Goal: Information Seeking & Learning: Learn about a topic

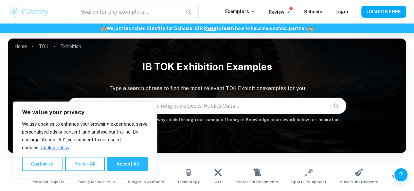
click at [118, 164] on button "Accept All" at bounding box center [127, 164] width 41 height 14
checkbox input "true"
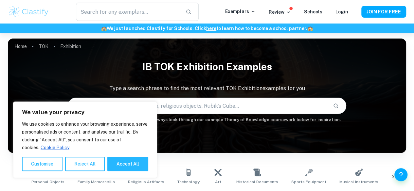
checkbox input "true"
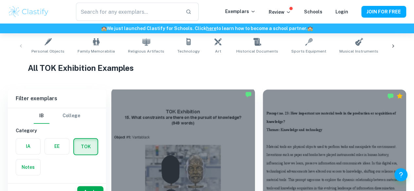
scroll to position [164, 0]
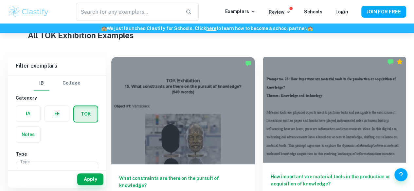
click at [271, 173] on h6 "How important are material tools in the production or acquisition of knowledge?" at bounding box center [335, 184] width 128 height 22
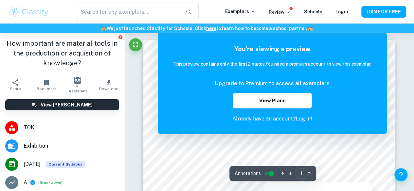
click at [316, 101] on div "Upgrade to Premium to access all exemplars View Plans" at bounding box center [272, 94] width 198 height 29
click at [303, 119] on link "Log in!" at bounding box center [304, 119] width 16 height 6
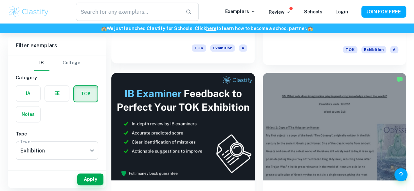
scroll to position [327, 0]
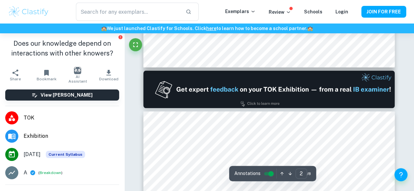
scroll to position [426, 0]
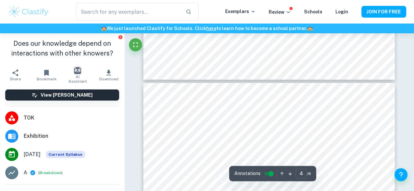
type input "3"
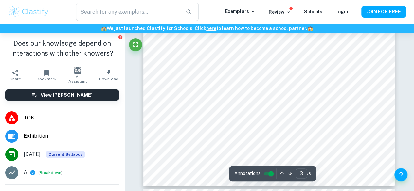
scroll to position [949, 0]
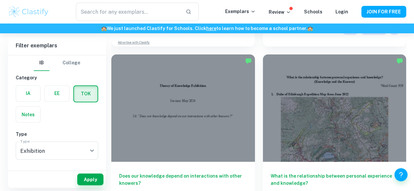
scroll to position [458, 0]
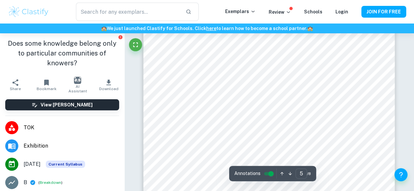
scroll to position [1735, 0]
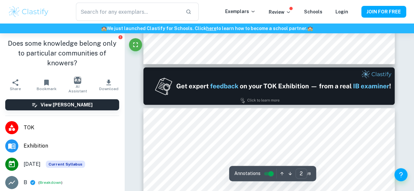
type input "1"
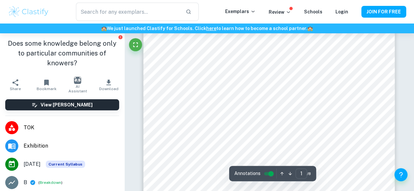
scroll to position [0, 0]
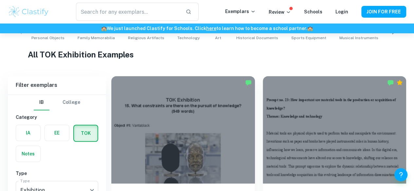
scroll to position [196, 0]
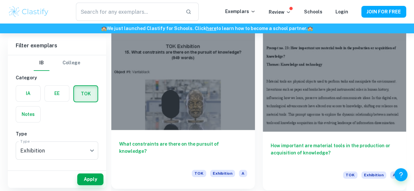
click at [166, 141] on h6 "What constraints are there on the pursuit of knowledge?" at bounding box center [183, 152] width 128 height 22
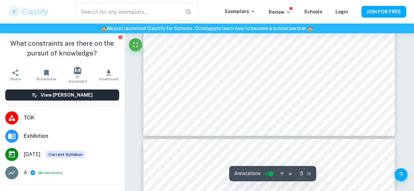
type input "4"
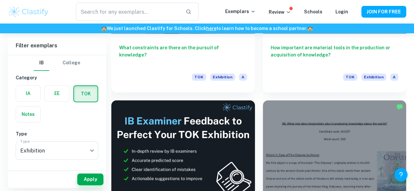
scroll to position [327, 0]
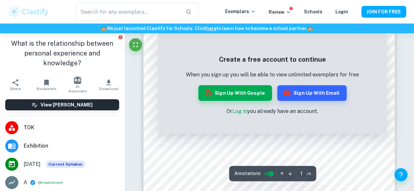
scroll to position [65, 0]
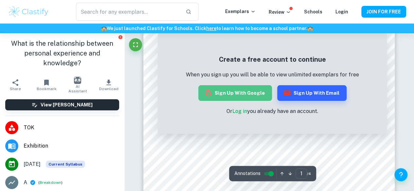
click at [253, 91] on button "Sign up with Google" at bounding box center [235, 93] width 74 height 16
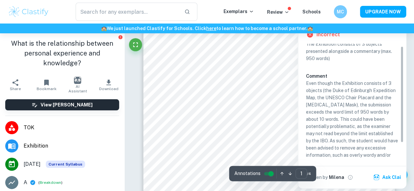
scroll to position [21, 0]
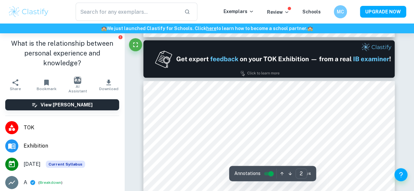
scroll to position [327, 0]
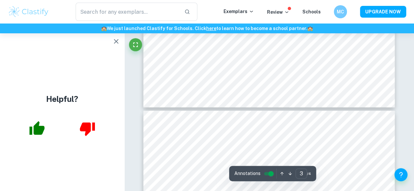
type input "4"
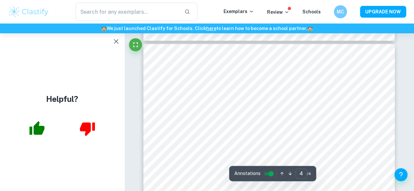
scroll to position [1178, 0]
